Goal: Communication & Community: Answer question/provide support

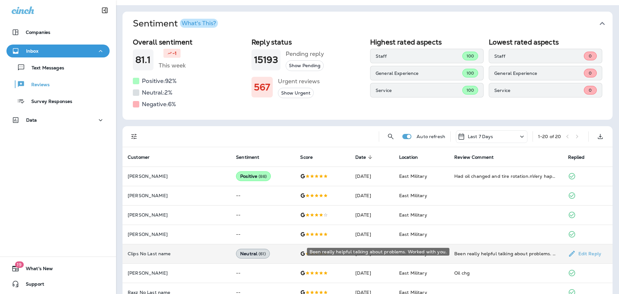
scroll to position [65, 0]
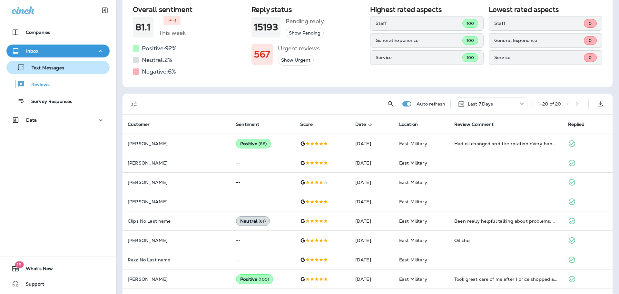
click at [52, 64] on div "Text Messages" at bounding box center [36, 68] width 55 height 10
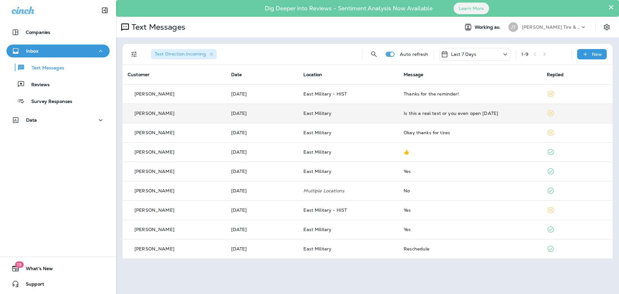
click at [457, 117] on td "Is this a real text or you even open [DATE]" at bounding box center [470, 113] width 143 height 19
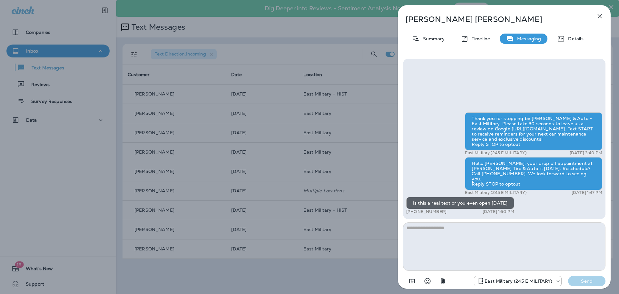
click at [598, 18] on icon "button" at bounding box center [600, 16] width 8 height 8
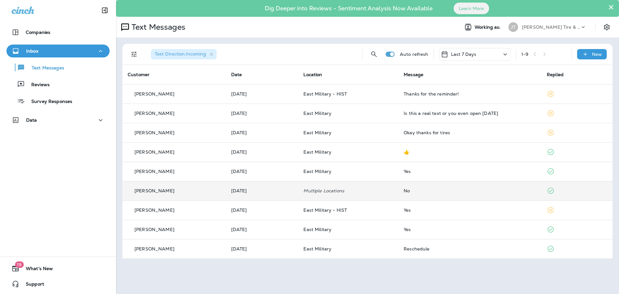
click at [471, 189] on div "No" at bounding box center [470, 190] width 133 height 5
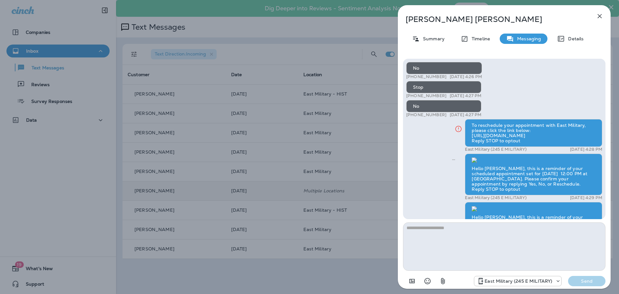
scroll to position [-558, 0]
click at [601, 17] on icon "button" at bounding box center [600, 16] width 4 height 4
